Goal: Navigation & Orientation: Find specific page/section

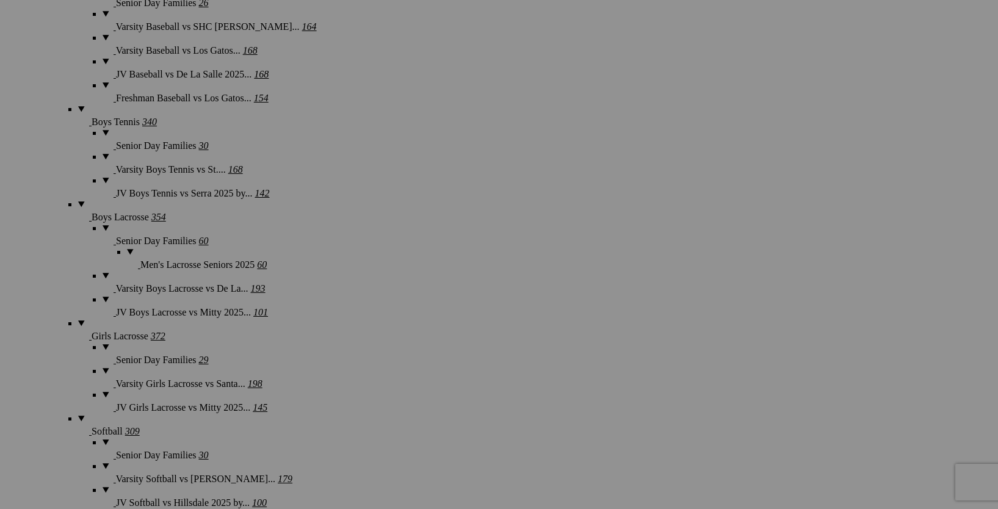
scroll to position [3262, 0]
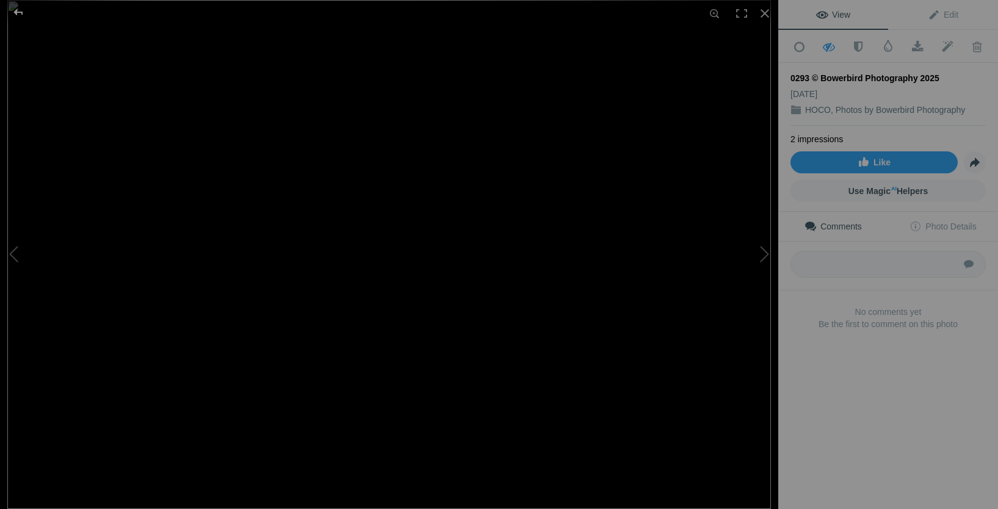
click at [16, 10] on div at bounding box center [18, 12] width 44 height 24
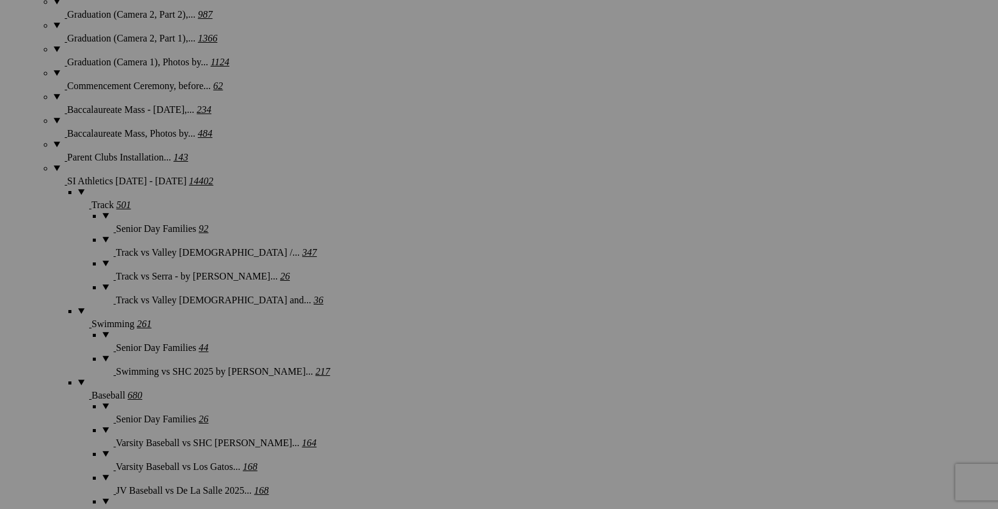
scroll to position [2847, 0]
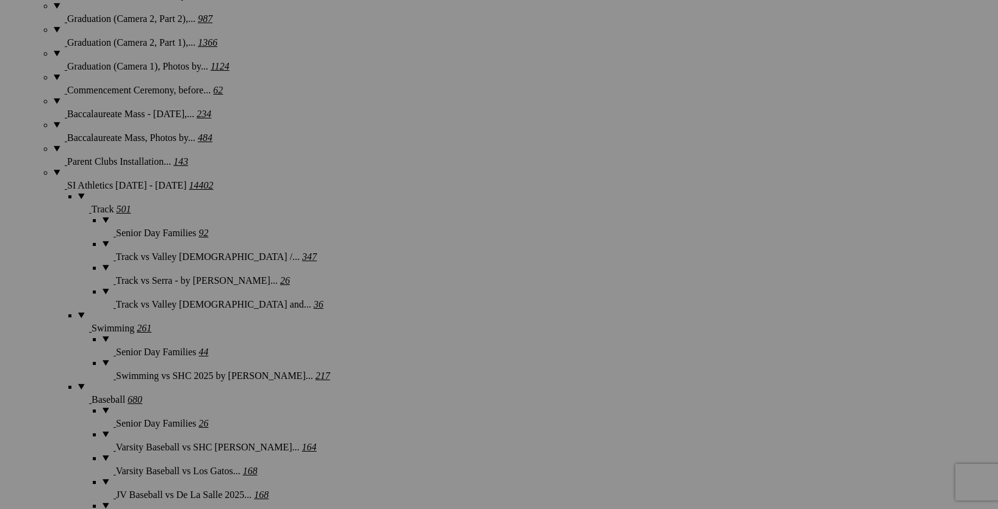
click at [0, 0] on div "View Edit Add to Quick Collection Remove from Quick Collection Hide from Public…" at bounding box center [0, 0] width 0 height 0
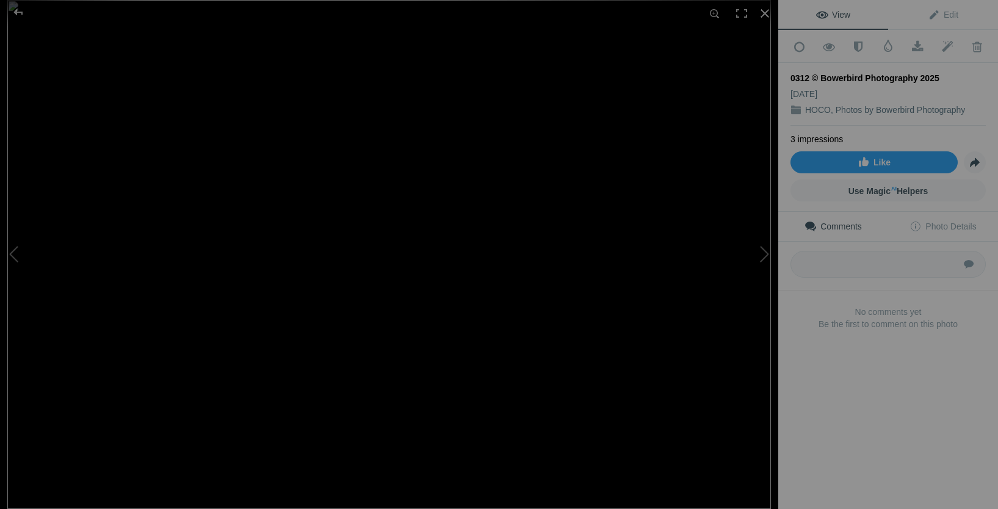
click at [845, 397] on div "View Edit Add to Quick Collection Remove from Quick Collection Hide from Public…" at bounding box center [888, 254] width 220 height 509
click at [19, 7] on div at bounding box center [18, 12] width 44 height 24
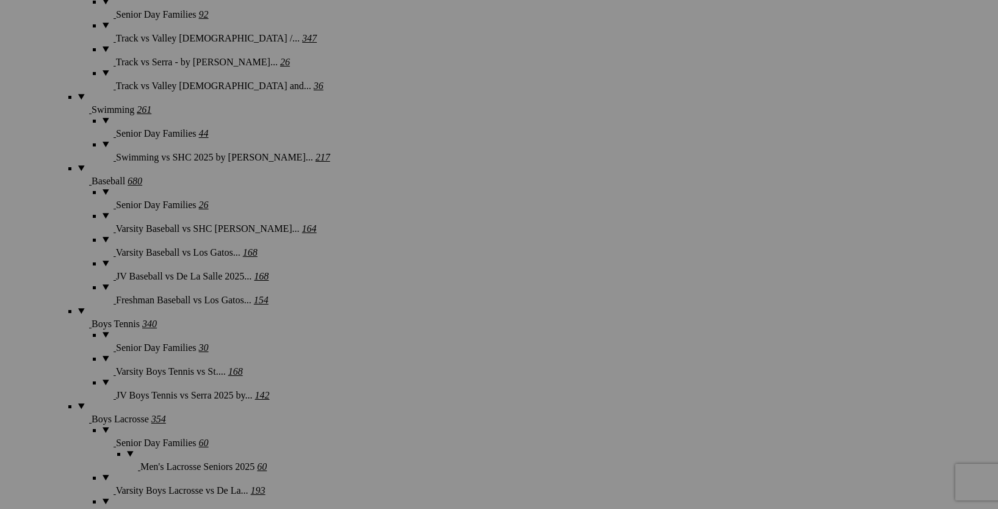
scroll to position [3078, 0]
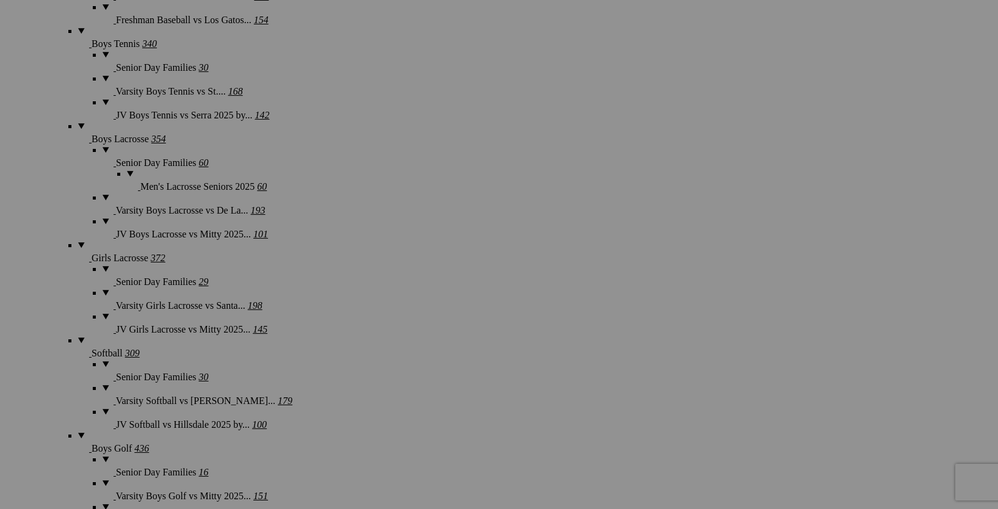
scroll to position [3266, 0]
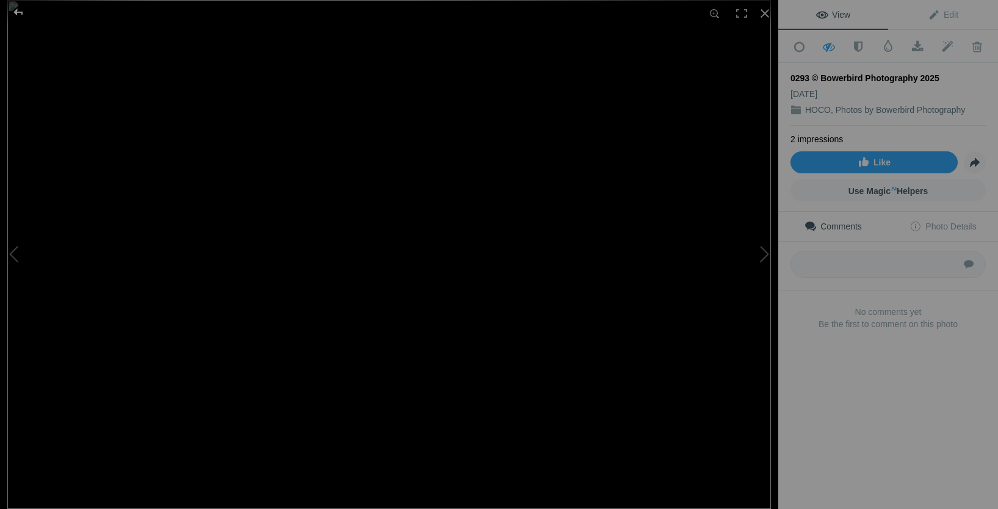
click at [16, 13] on div at bounding box center [18, 12] width 44 height 24
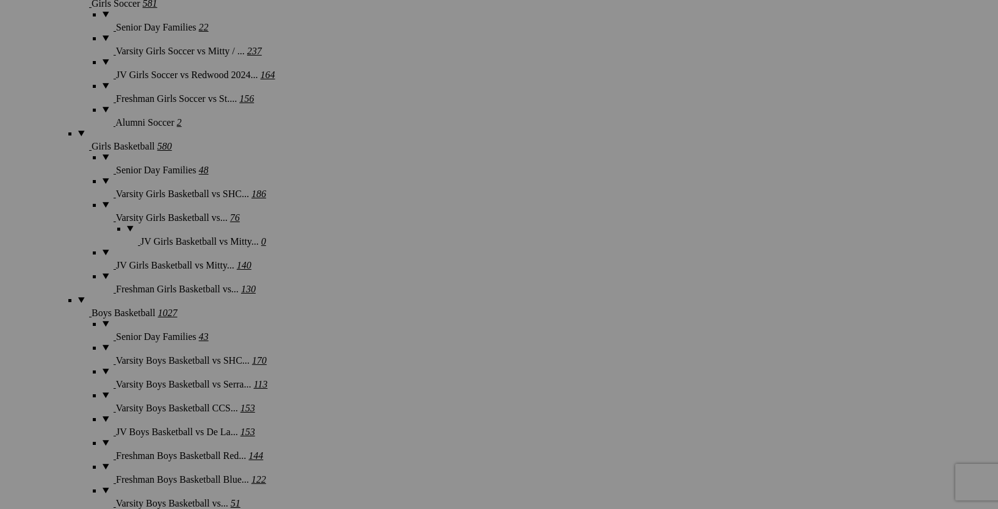
scroll to position [4226, 0]
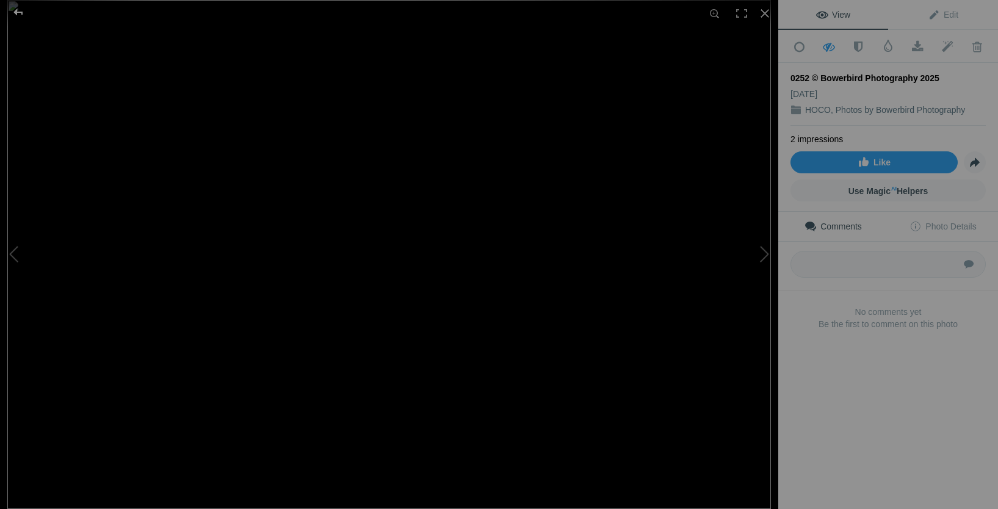
click at [16, 15] on div at bounding box center [18, 12] width 44 height 24
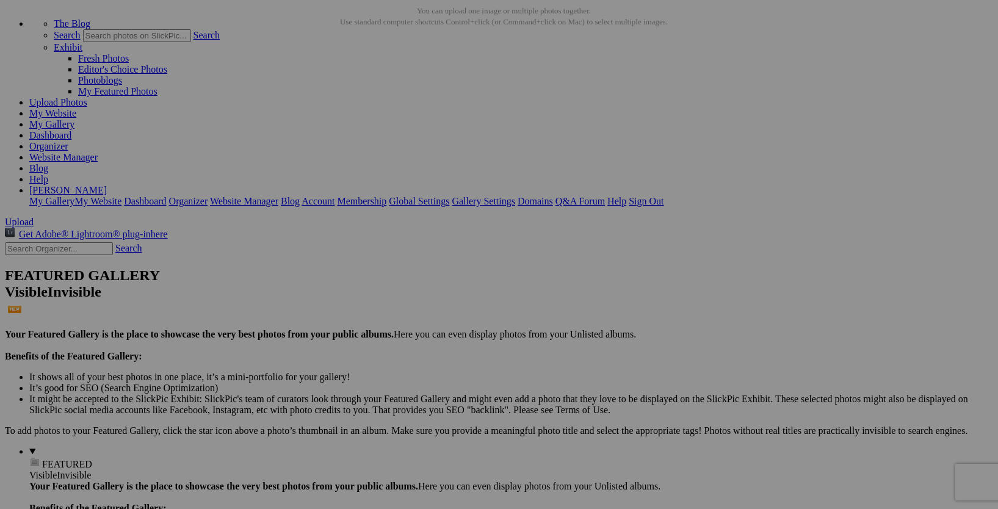
scroll to position [57, 0]
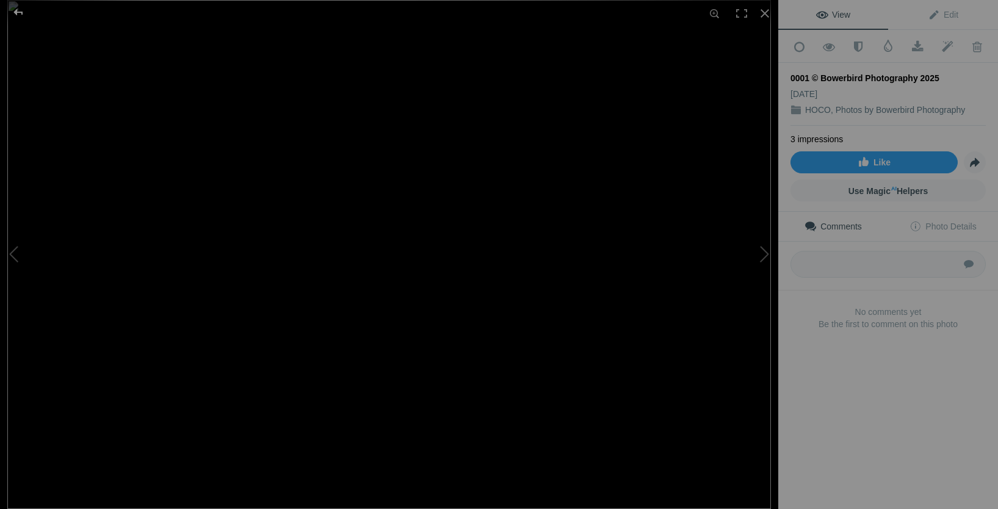
click at [15, 15] on div at bounding box center [18, 12] width 44 height 24
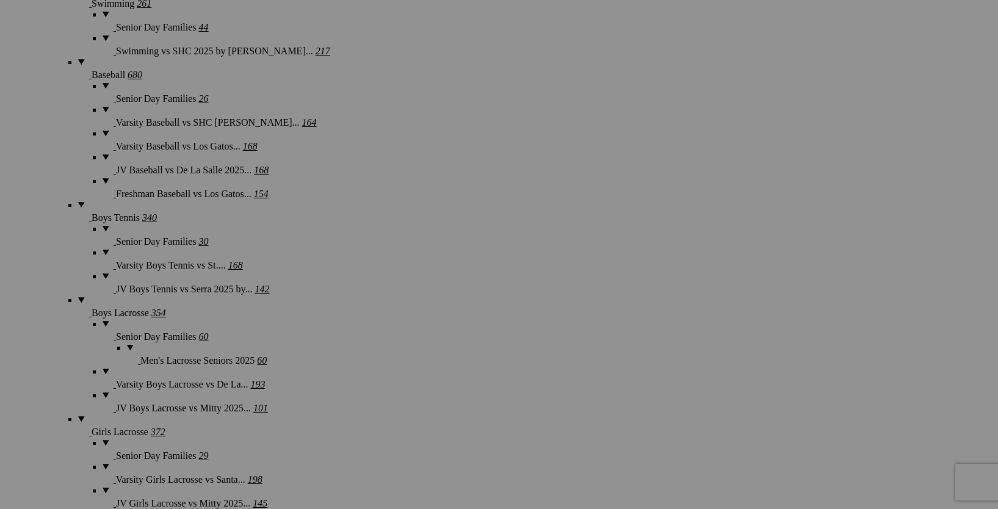
scroll to position [3199, 0]
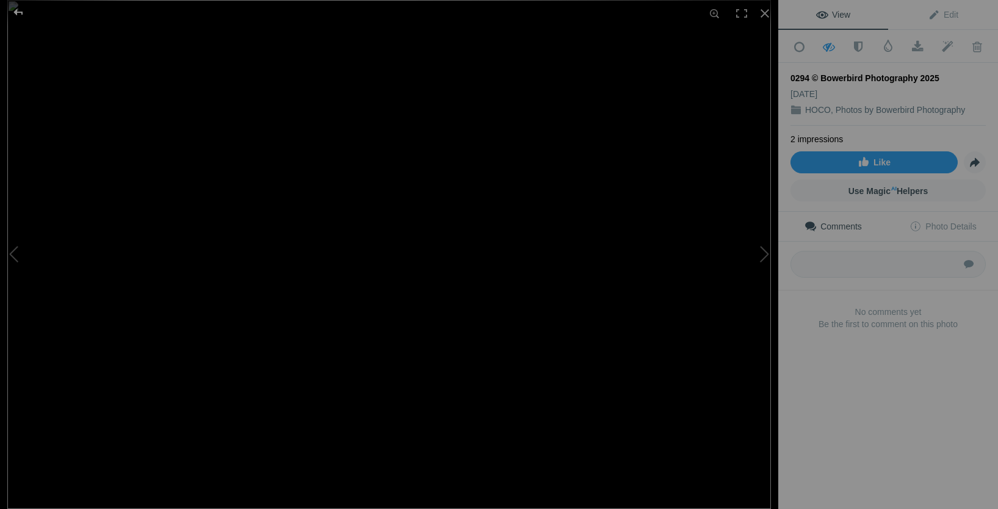
click at [18, 12] on div at bounding box center [18, 12] width 44 height 24
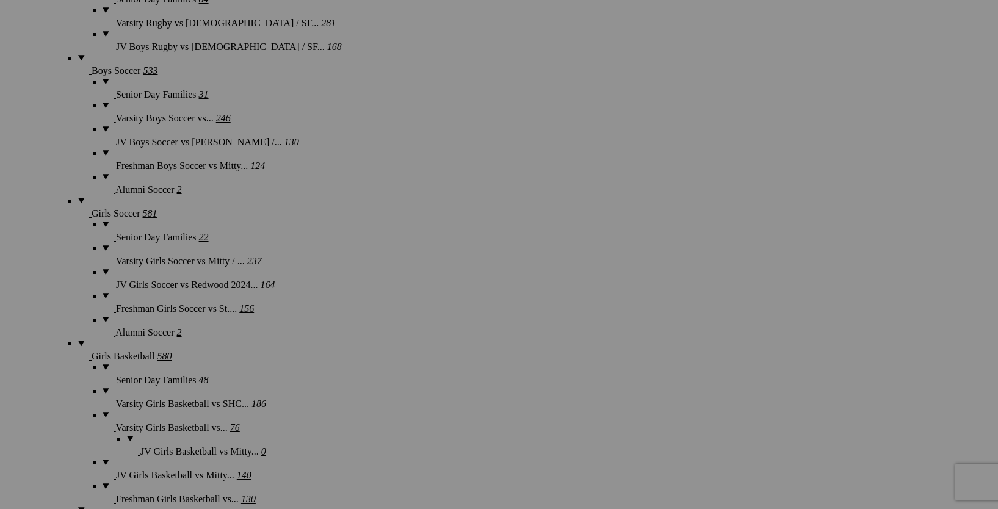
scroll to position [4033, 0]
click at [0, 0] on div "View Edit Add to Quick Collection Remove from Quick Collection Hide from Public…" at bounding box center [0, 0] width 0 height 0
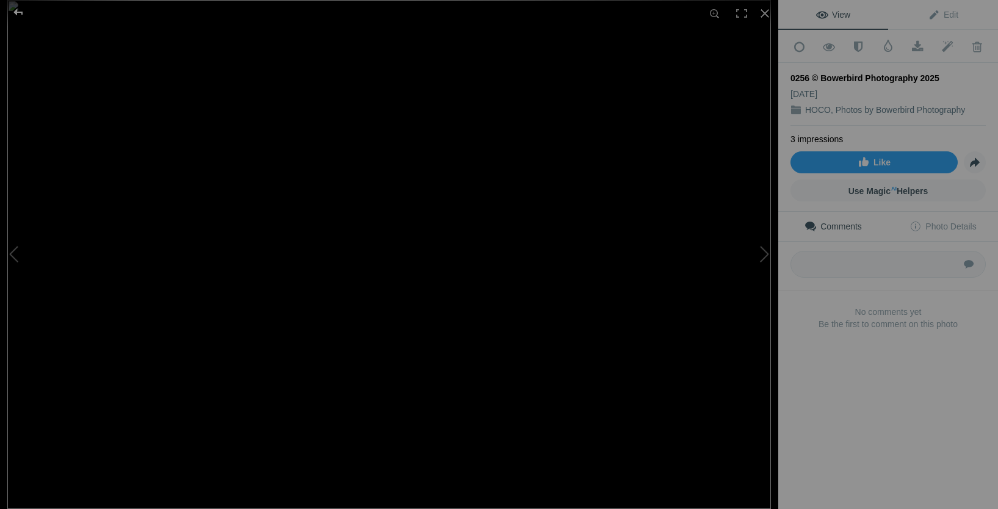
click at [20, 11] on div at bounding box center [18, 12] width 44 height 24
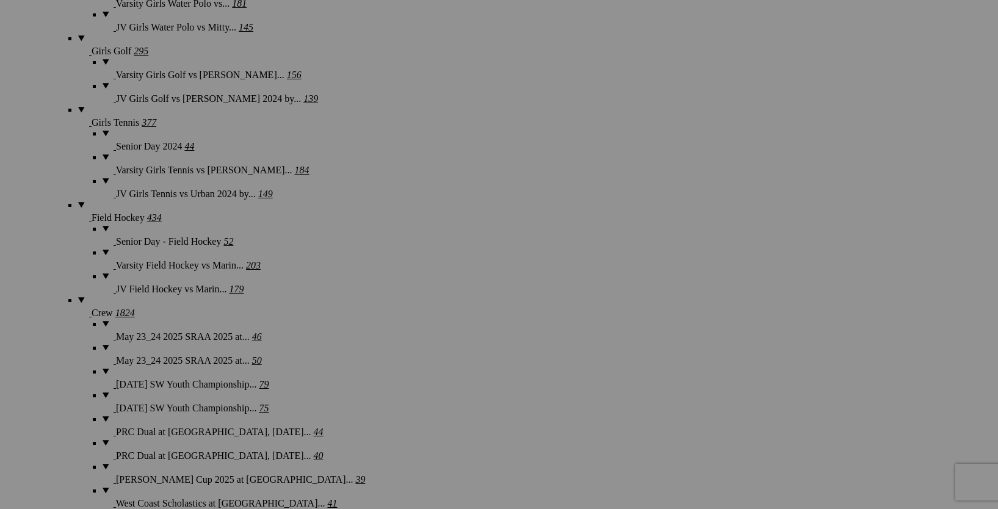
scroll to position [5720, 0]
click at [0, 0] on div "View Edit Add to Quick Collection Remove from Quick Collection Hide from Public…" at bounding box center [0, 0] width 0 height 0
